Goal: Answer question/provide support

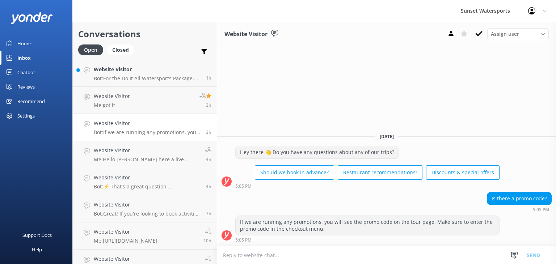
click at [201, 13] on div "Sunset Watersports Profile Settings Logout" at bounding box center [278, 11] width 556 height 22
click at [150, 64] on link "Website Visitor Bot: For the Do It All Watersports Package, most activities lik…" at bounding box center [145, 73] width 144 height 27
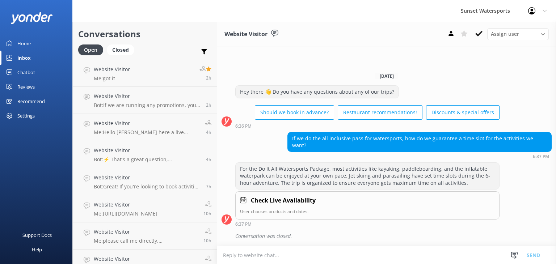
click at [253, 253] on textarea at bounding box center [386, 256] width 339 height 18
type textarea "H"
click at [117, 71] on h4 "Website Visitor" at bounding box center [112, 70] width 36 height 8
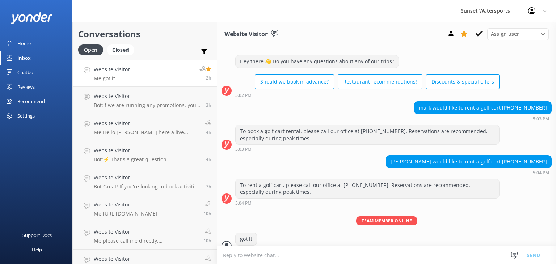
scroll to position [565, 0]
